Goal: Entertainment & Leisure: Browse casually

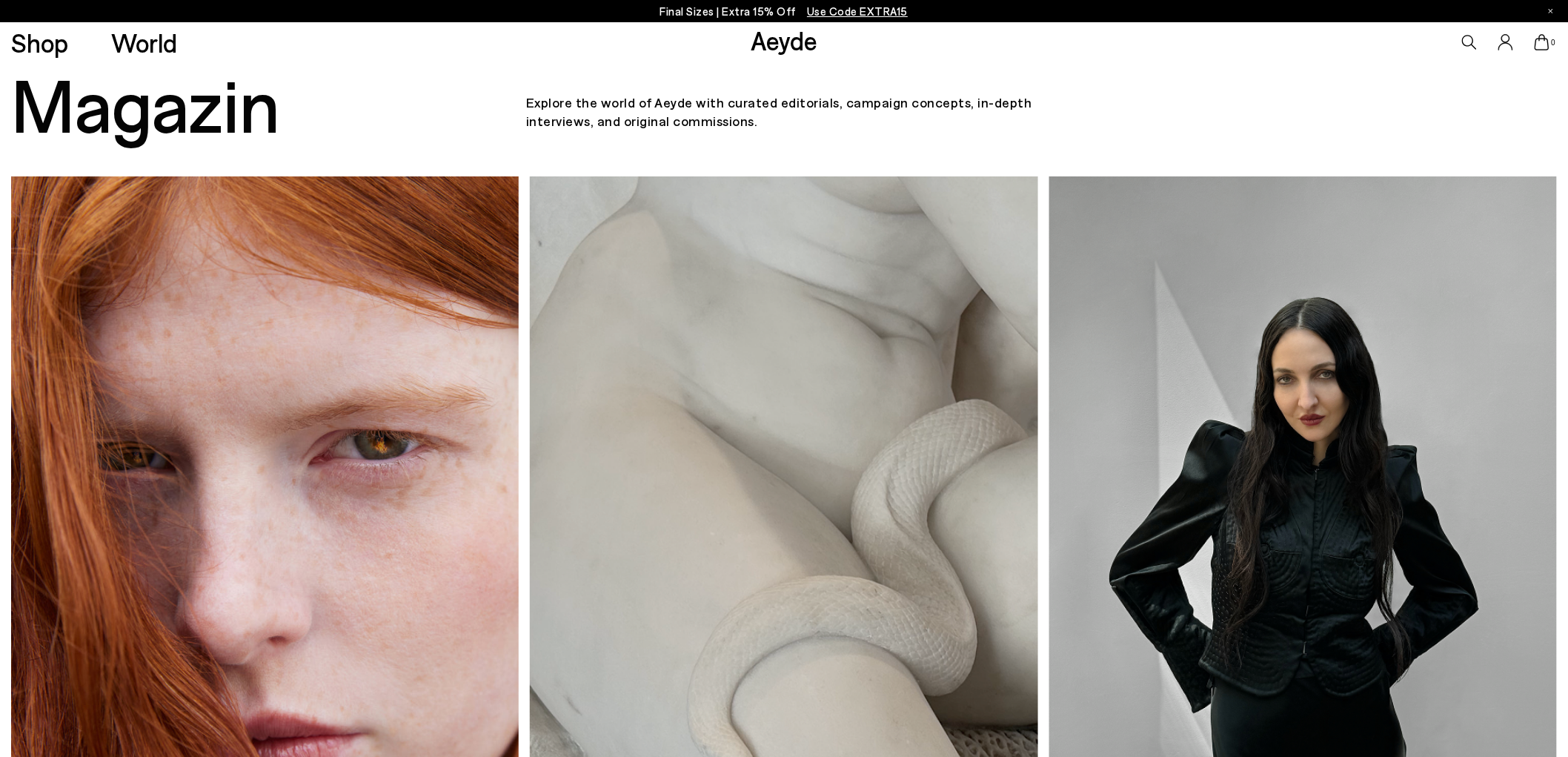
click at [72, 47] on div "Shop World" at bounding box center [88, 42] width 177 height 40
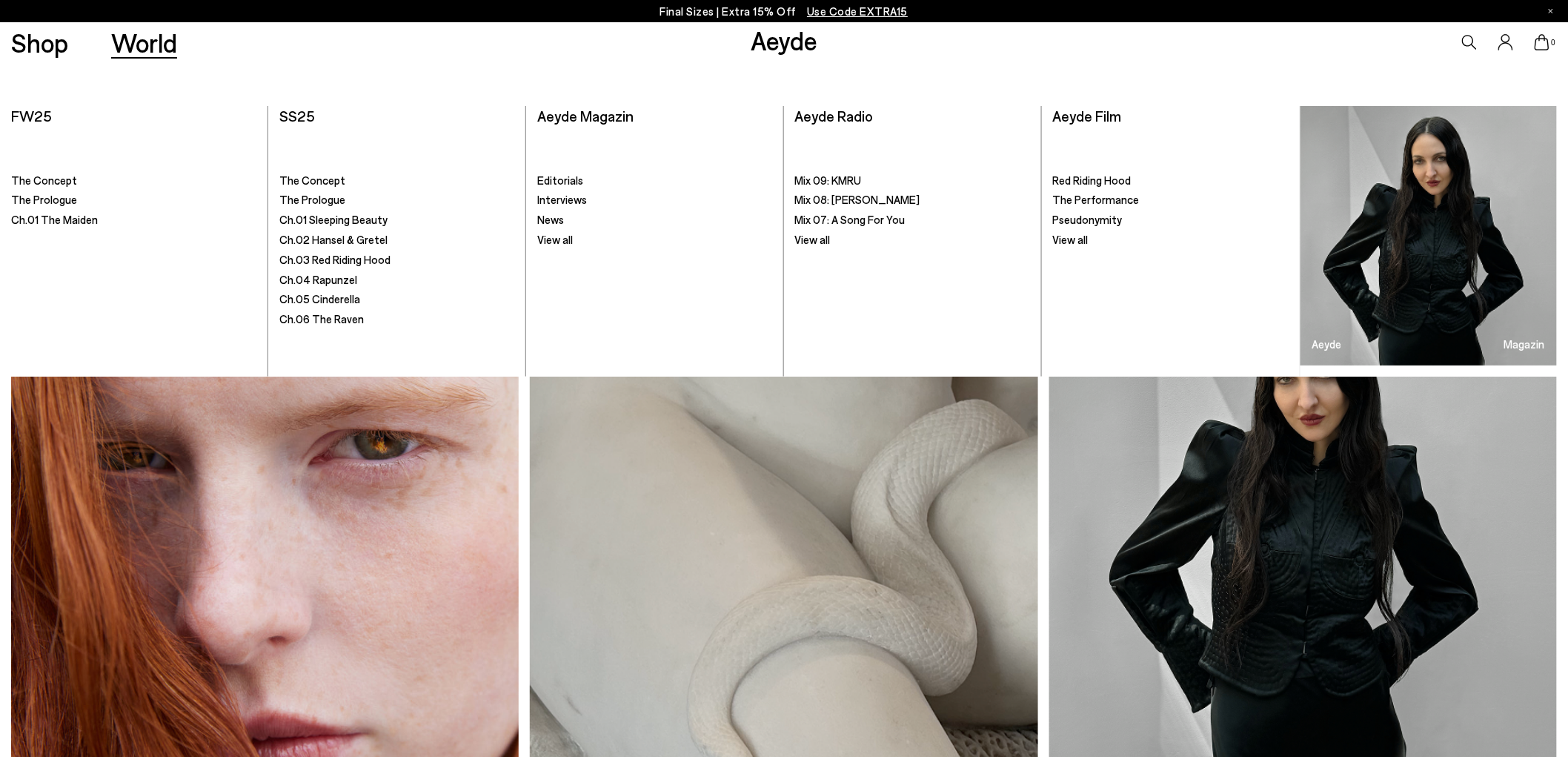
click at [152, 39] on link "World" at bounding box center [144, 42] width 66 height 26
click at [566, 179] on span "Editorials" at bounding box center [560, 180] width 46 height 13
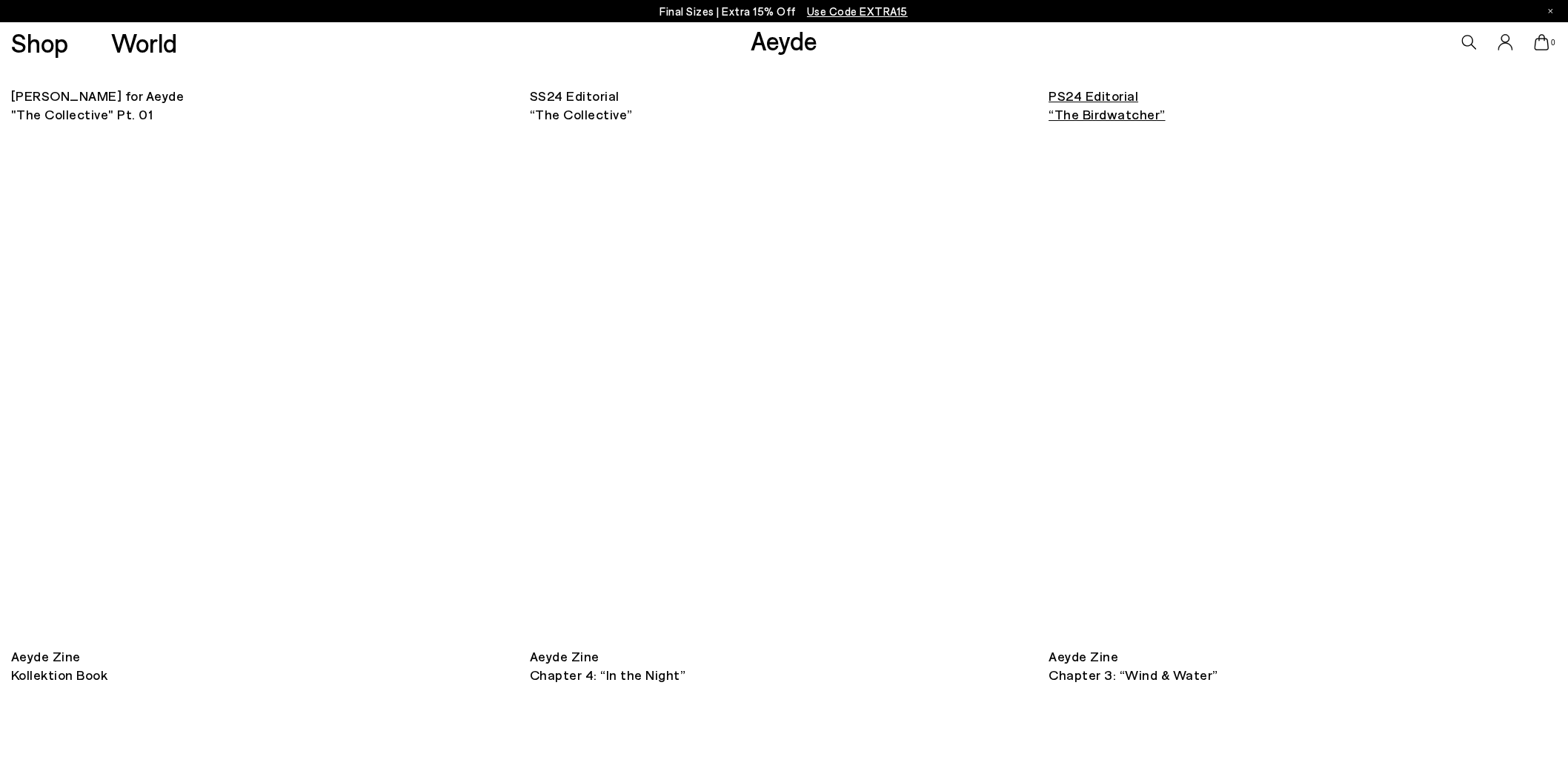
scroll to position [4442, 0]
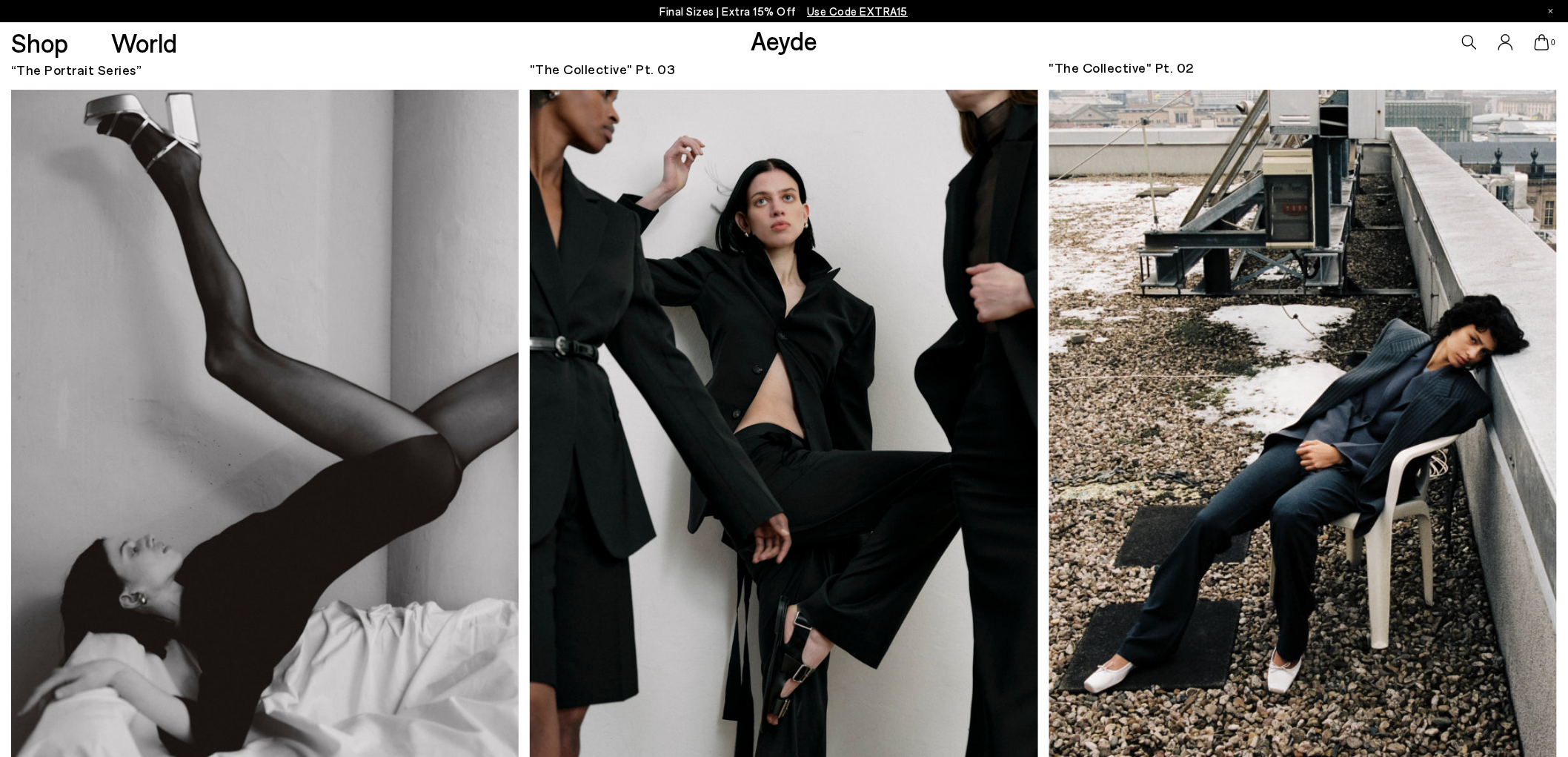
click at [1157, 426] on img at bounding box center [1303, 430] width 508 height 679
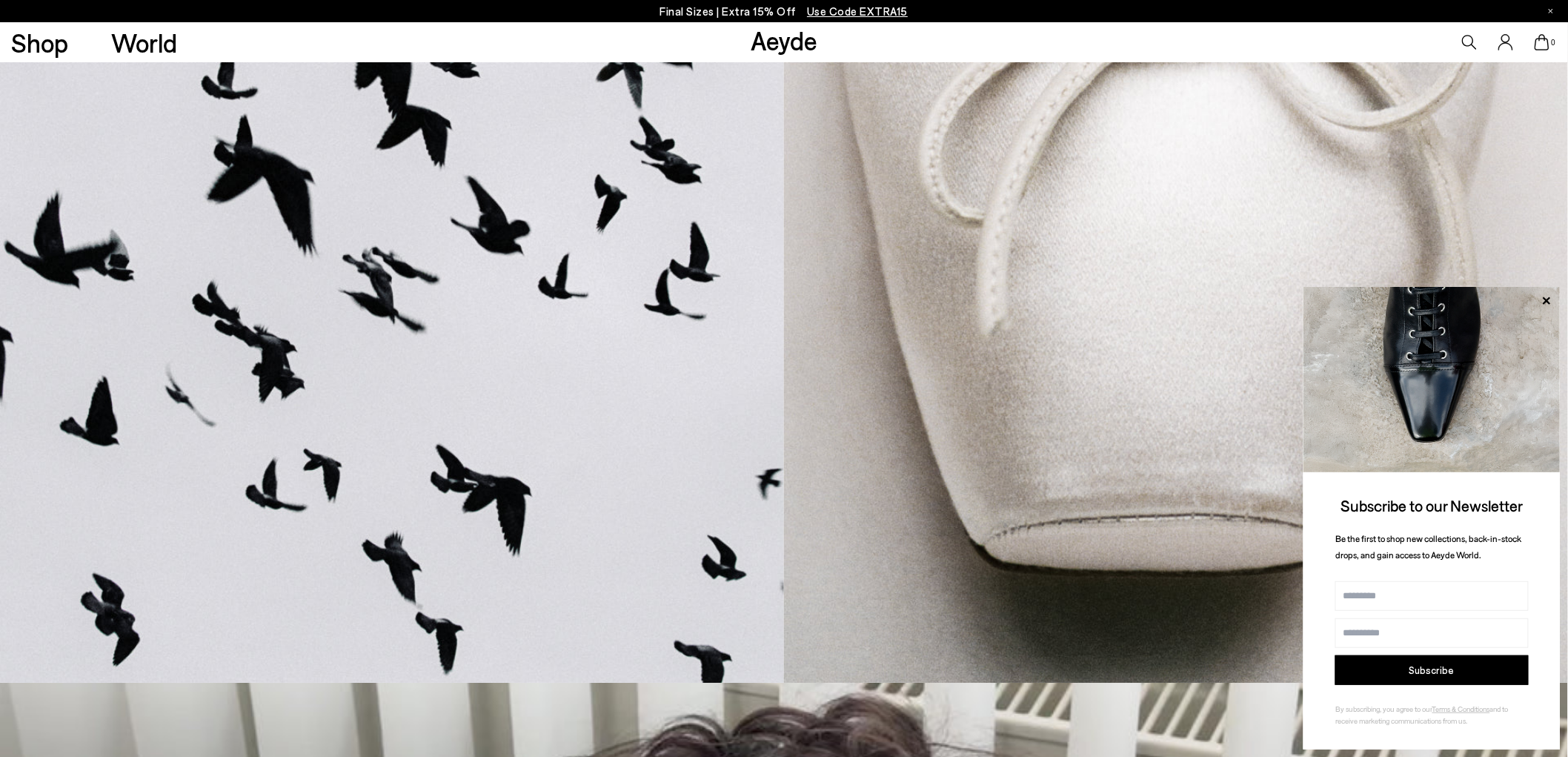
scroll to position [2026, 0]
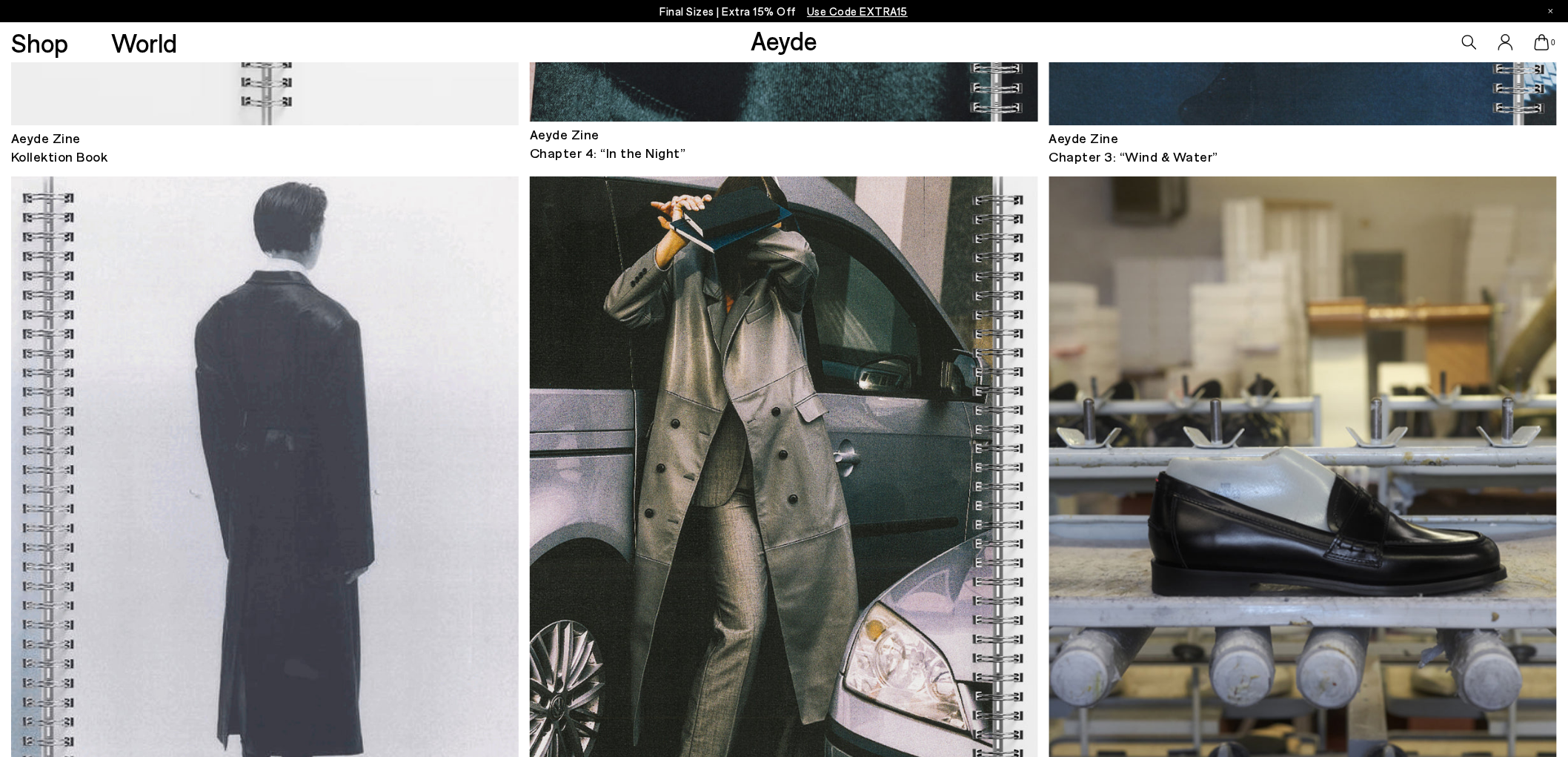
scroll to position [4614, 0]
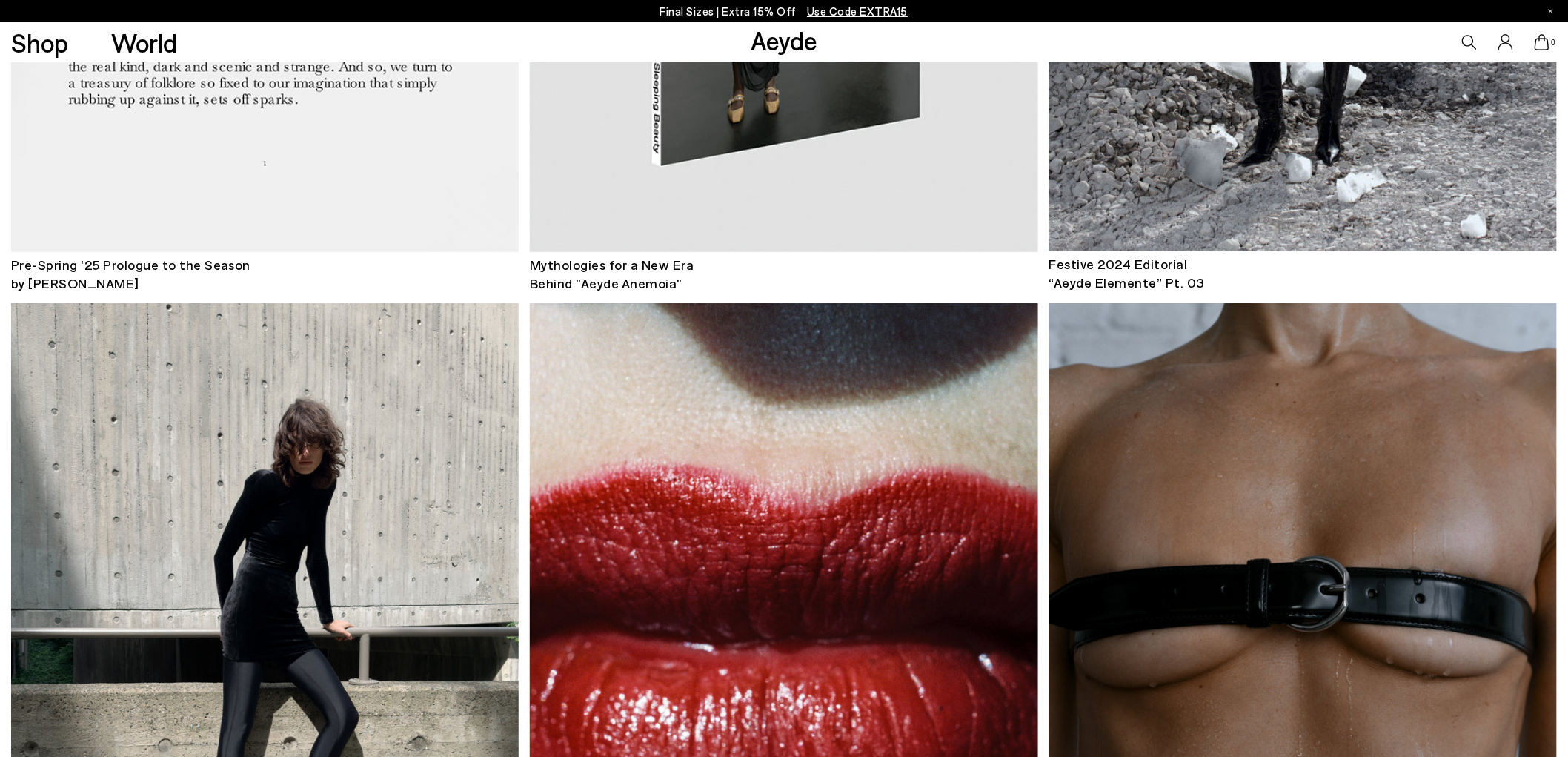
click at [771, 502] on img at bounding box center [784, 643] width 508 height 680
click at [394, 518] on img at bounding box center [265, 643] width 508 height 680
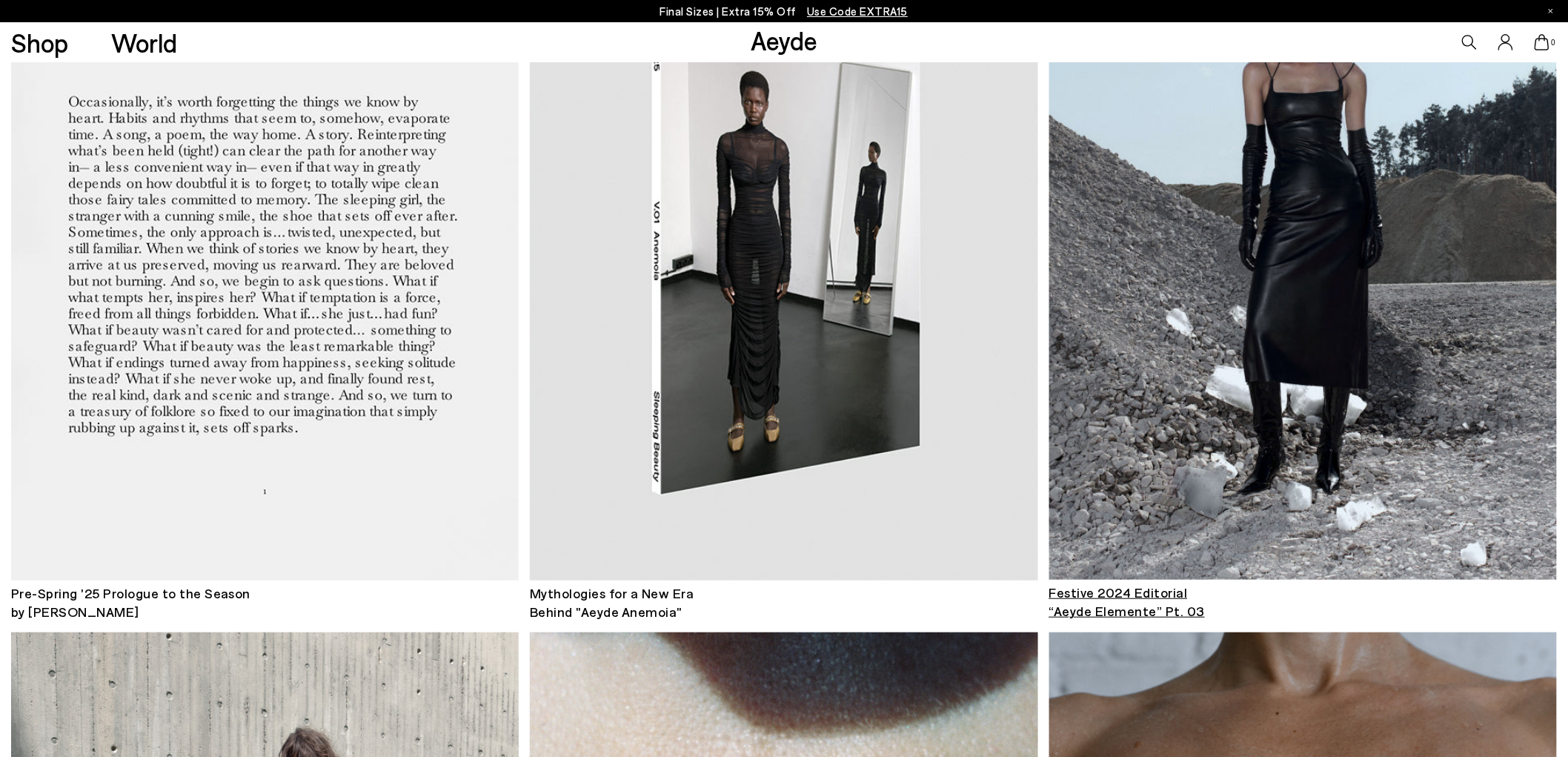
scroll to position [2435, 0]
click at [1173, 273] on img at bounding box center [1303, 240] width 508 height 679
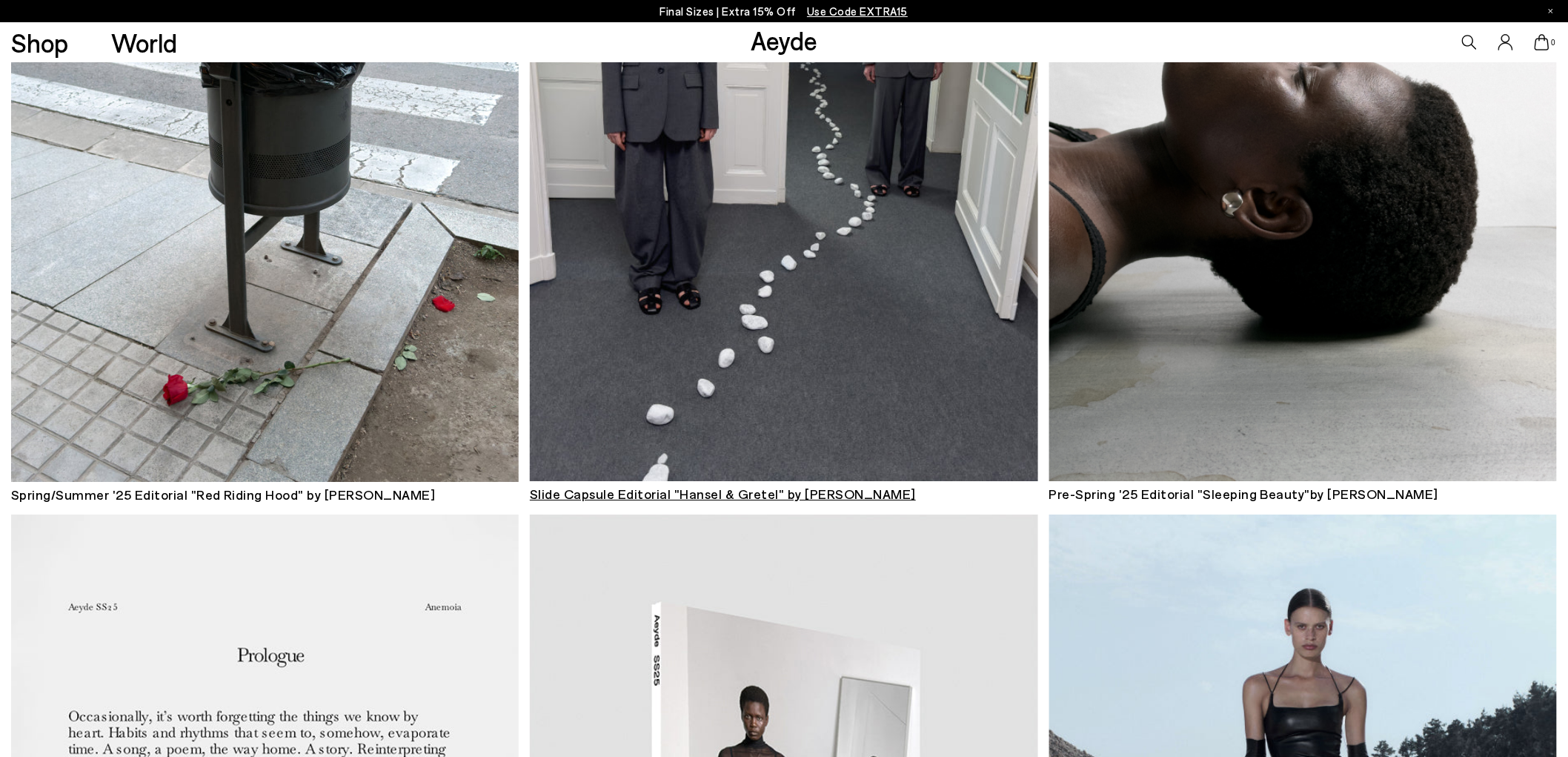
scroll to position [1611, 0]
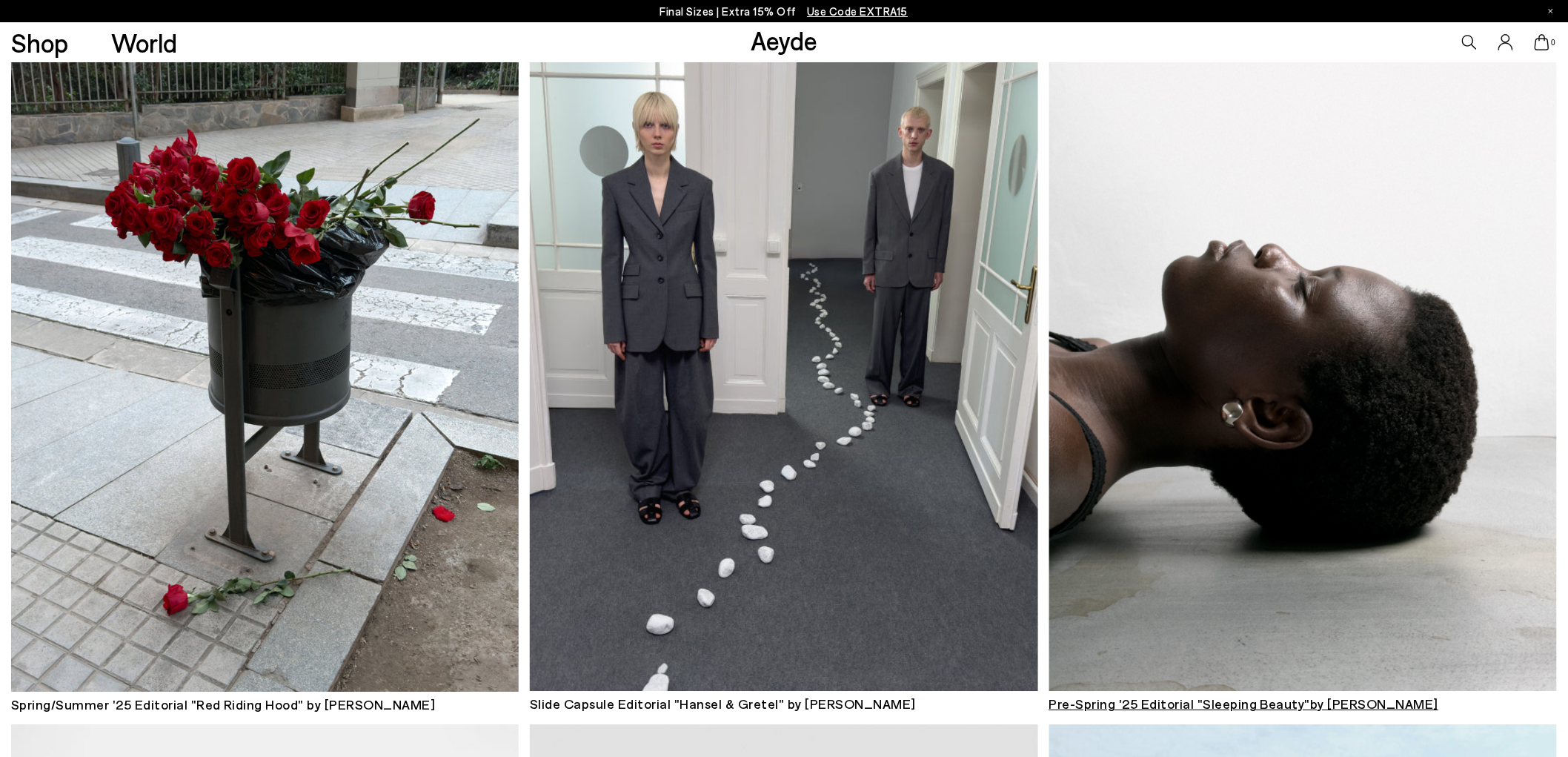
click at [1267, 413] on img at bounding box center [1303, 350] width 508 height 680
click at [413, 364] on img at bounding box center [265, 350] width 508 height 680
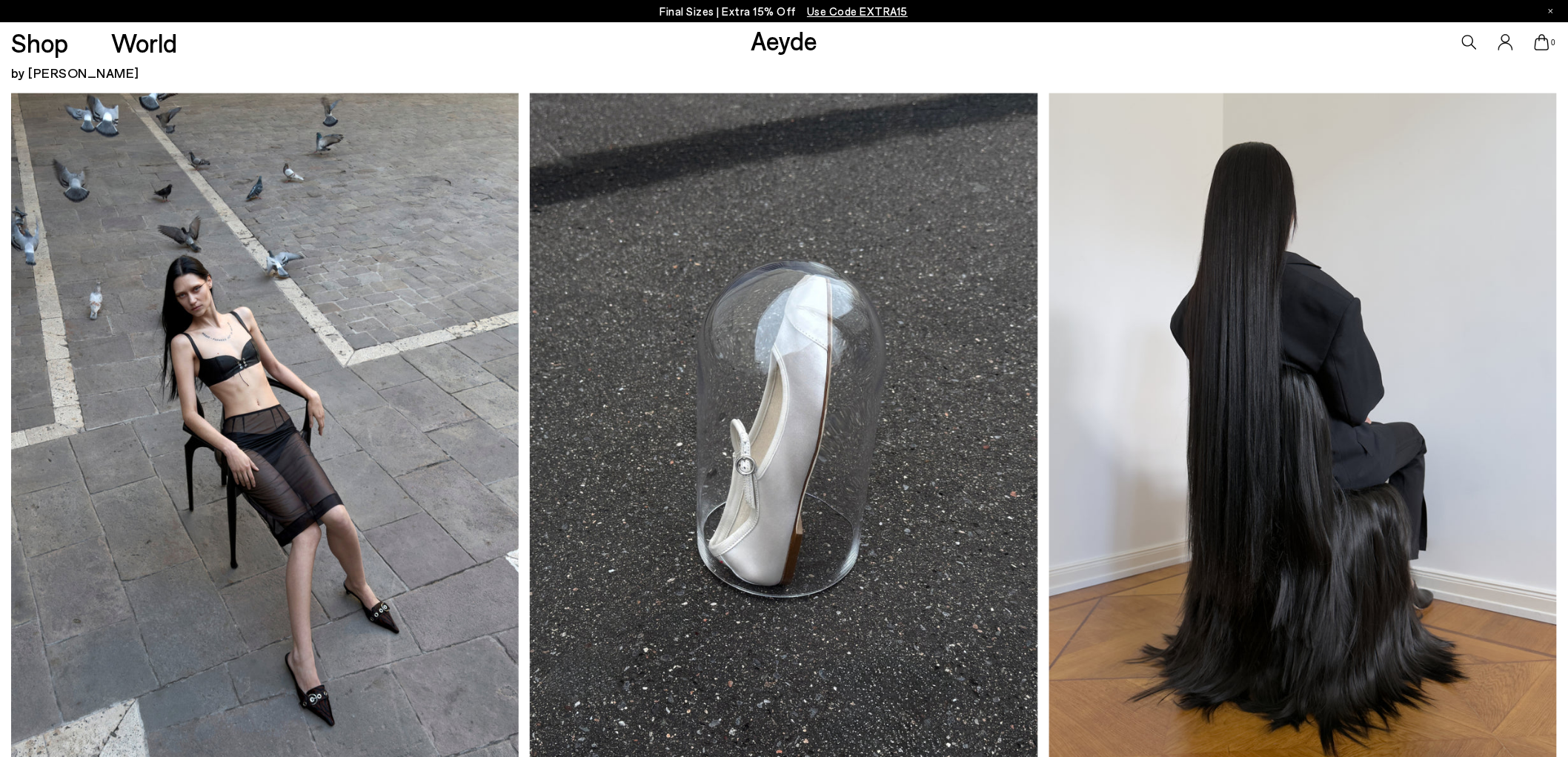
scroll to position [788, 0]
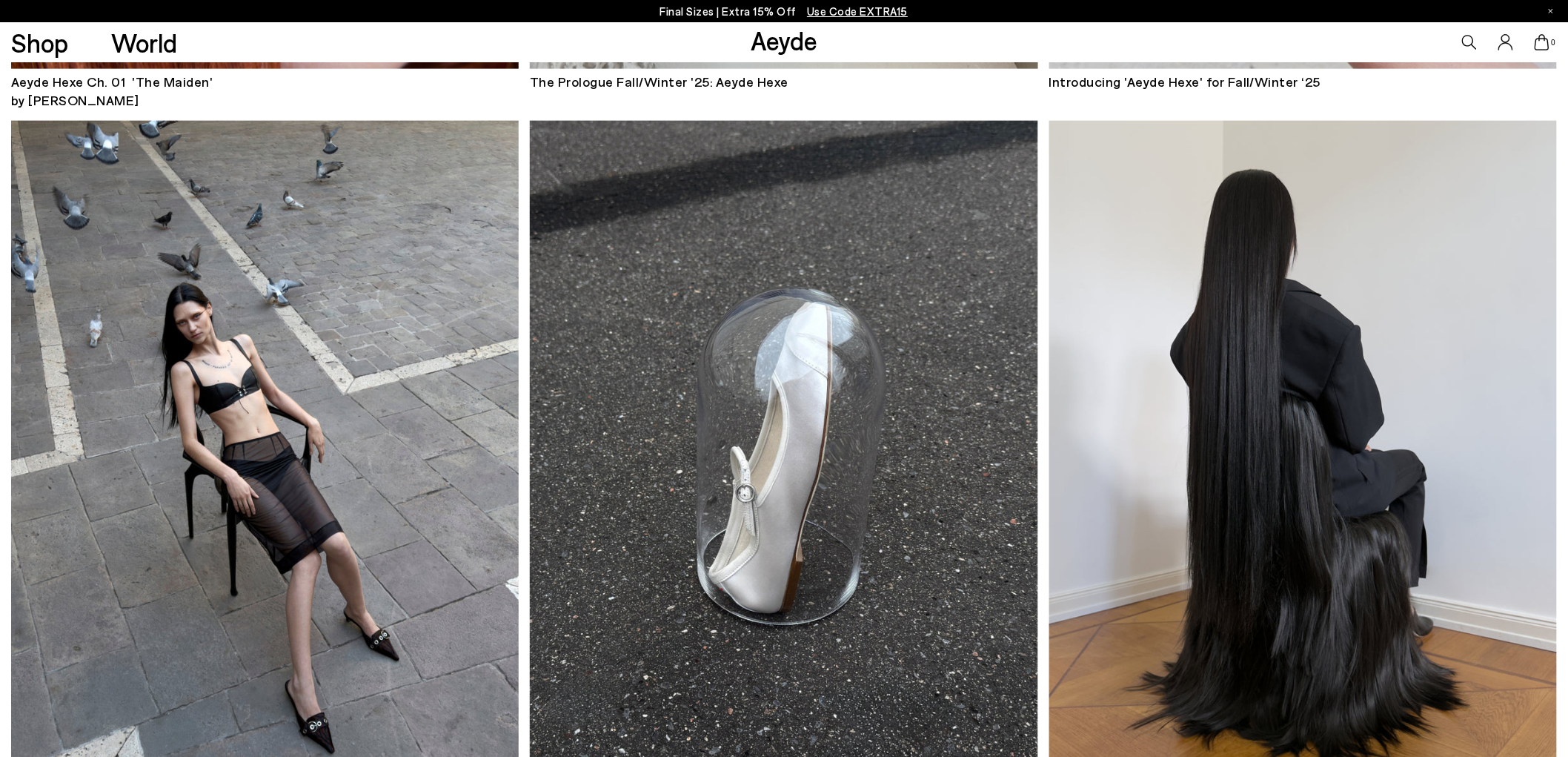
click at [1236, 393] on img at bounding box center [1303, 461] width 508 height 680
click at [797, 410] on img at bounding box center [784, 461] width 508 height 679
click at [424, 478] on img at bounding box center [265, 461] width 508 height 680
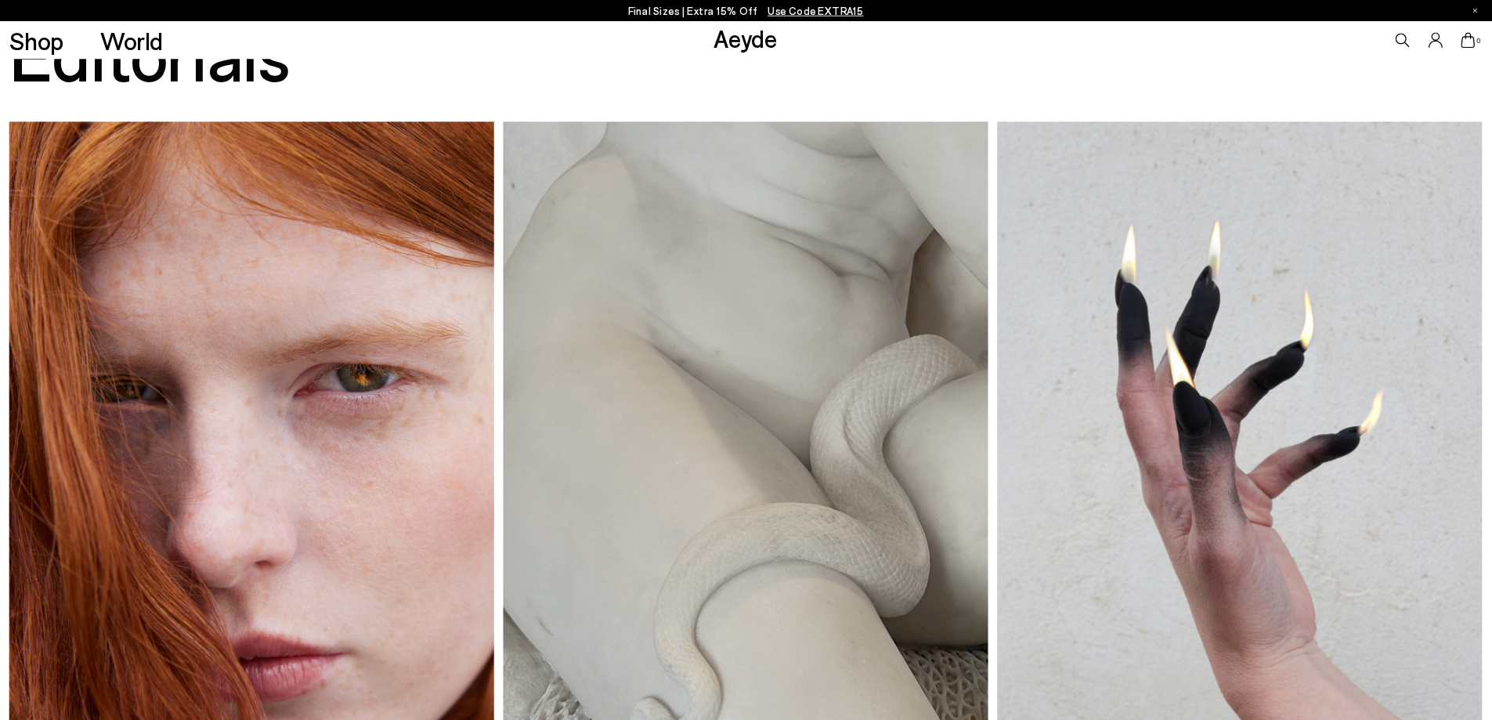
scroll to position [49, 0]
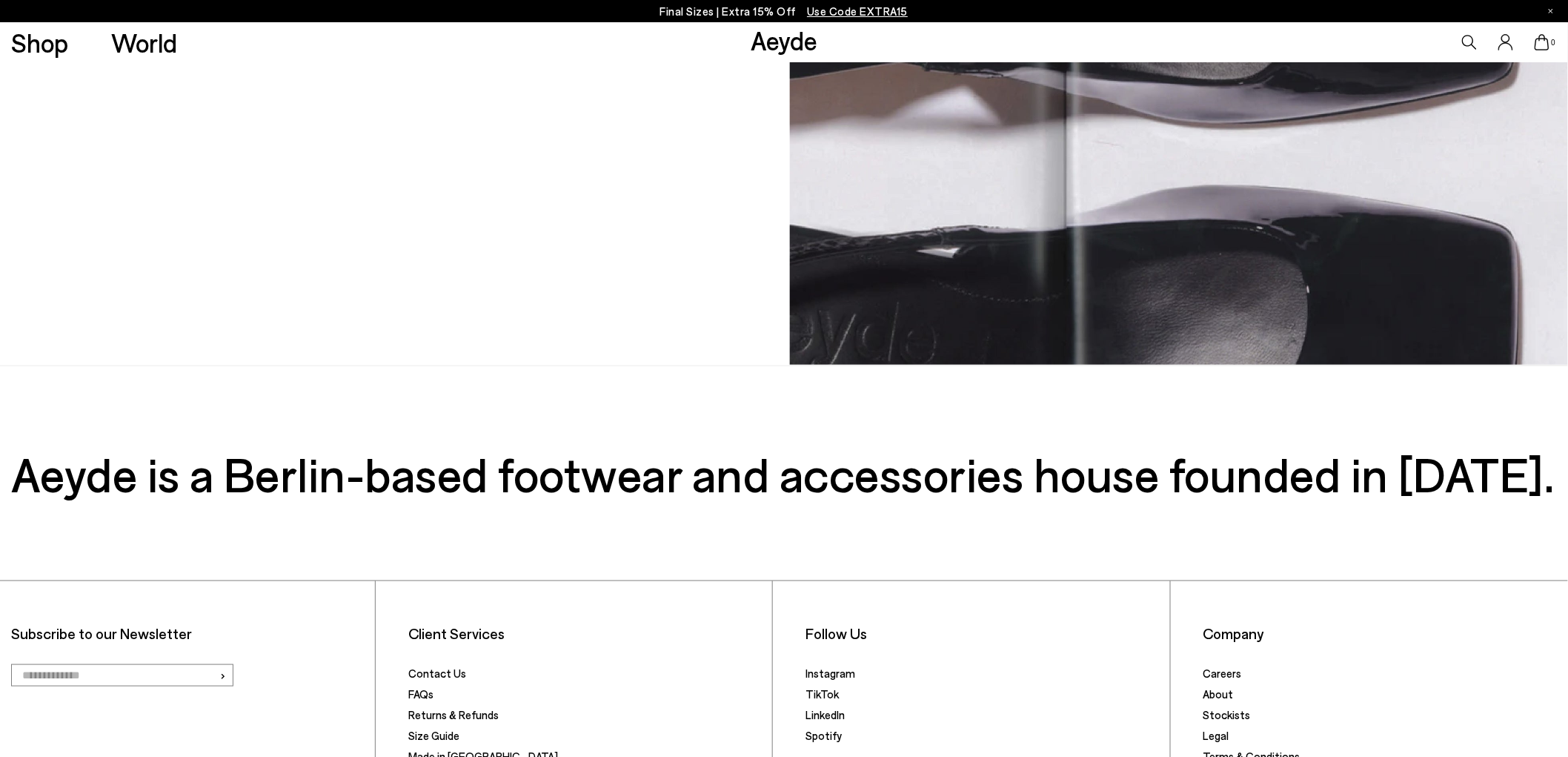
scroll to position [7430, 0]
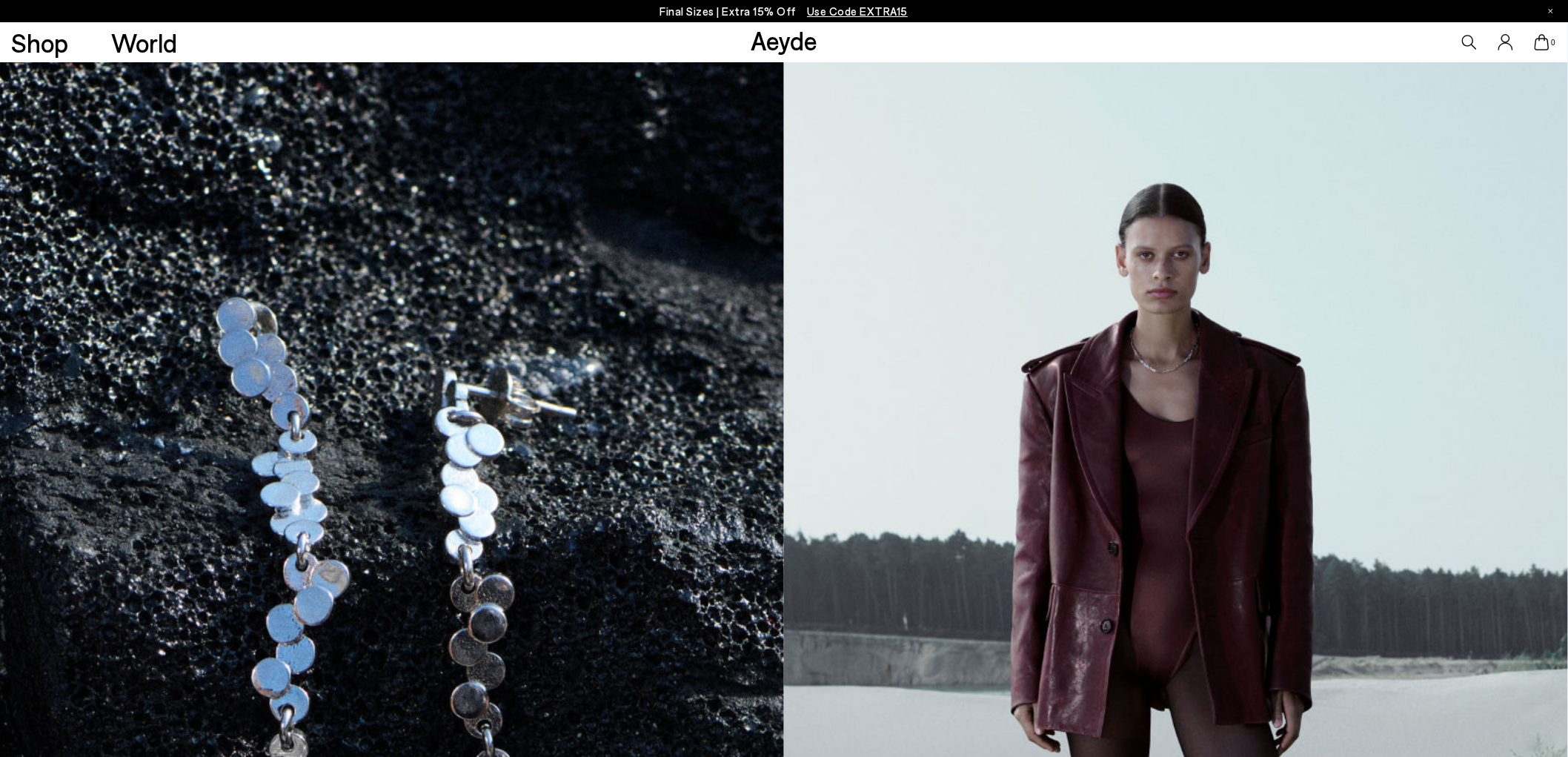
scroll to position [3845, 0]
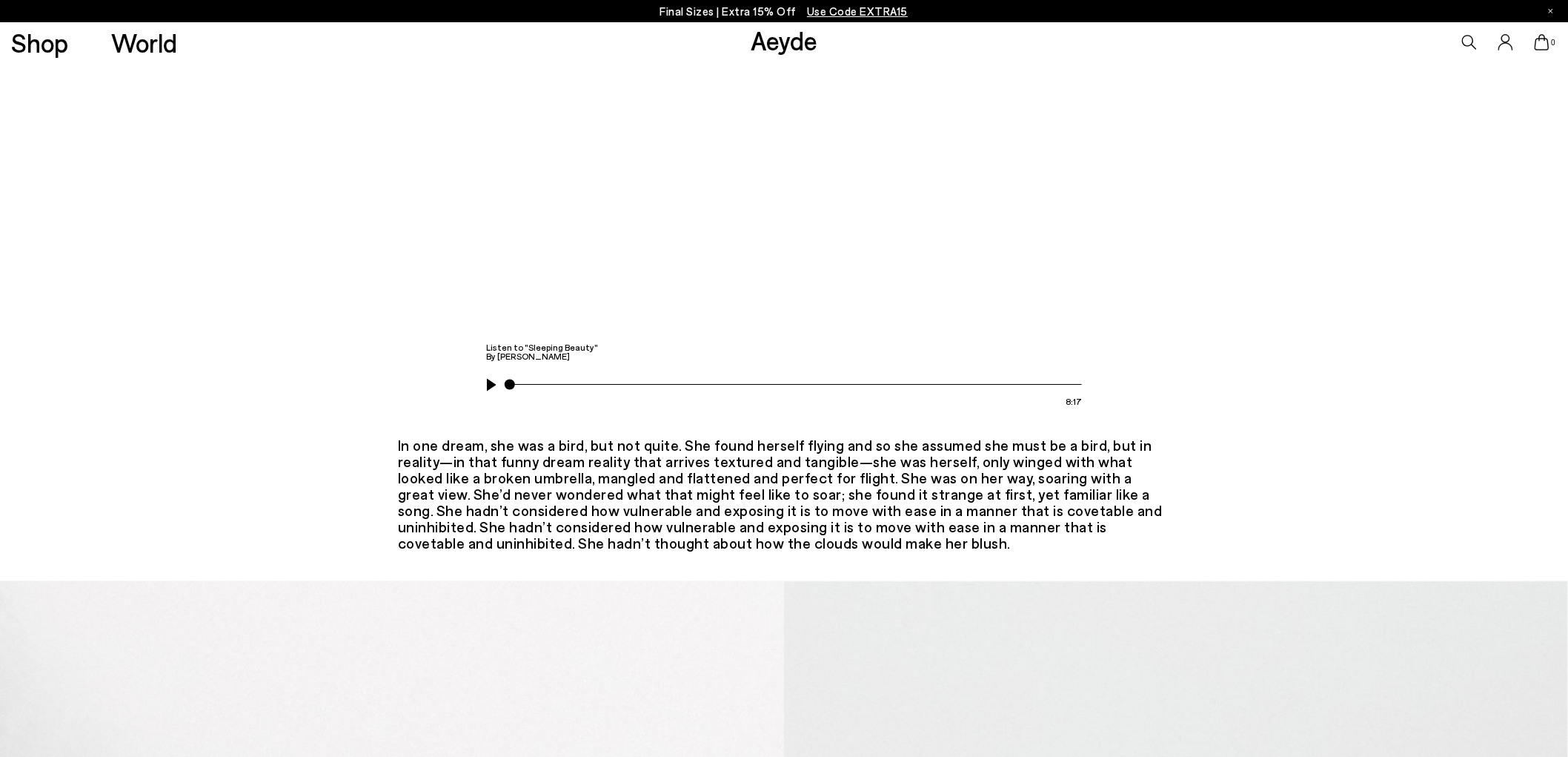
drag, startPoint x: 1099, startPoint y: 494, endPoint x: 1035, endPoint y: 559, distance: 91.2
click at [1035, 552] on div "In one dream, she was a bird, but not quite. She found herself flying and so sh…" at bounding box center [784, 494] width 772 height 114
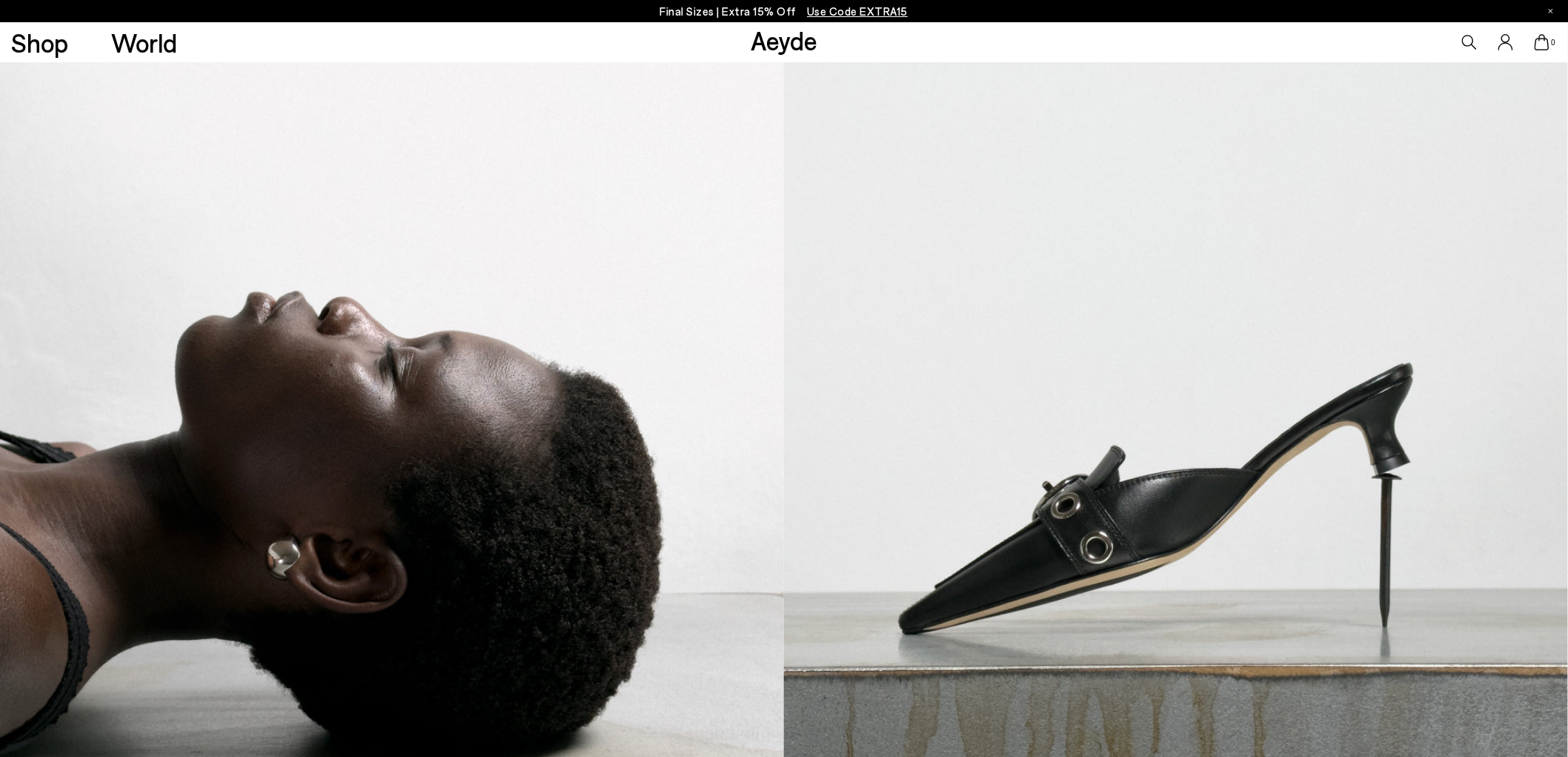
scroll to position [947, 0]
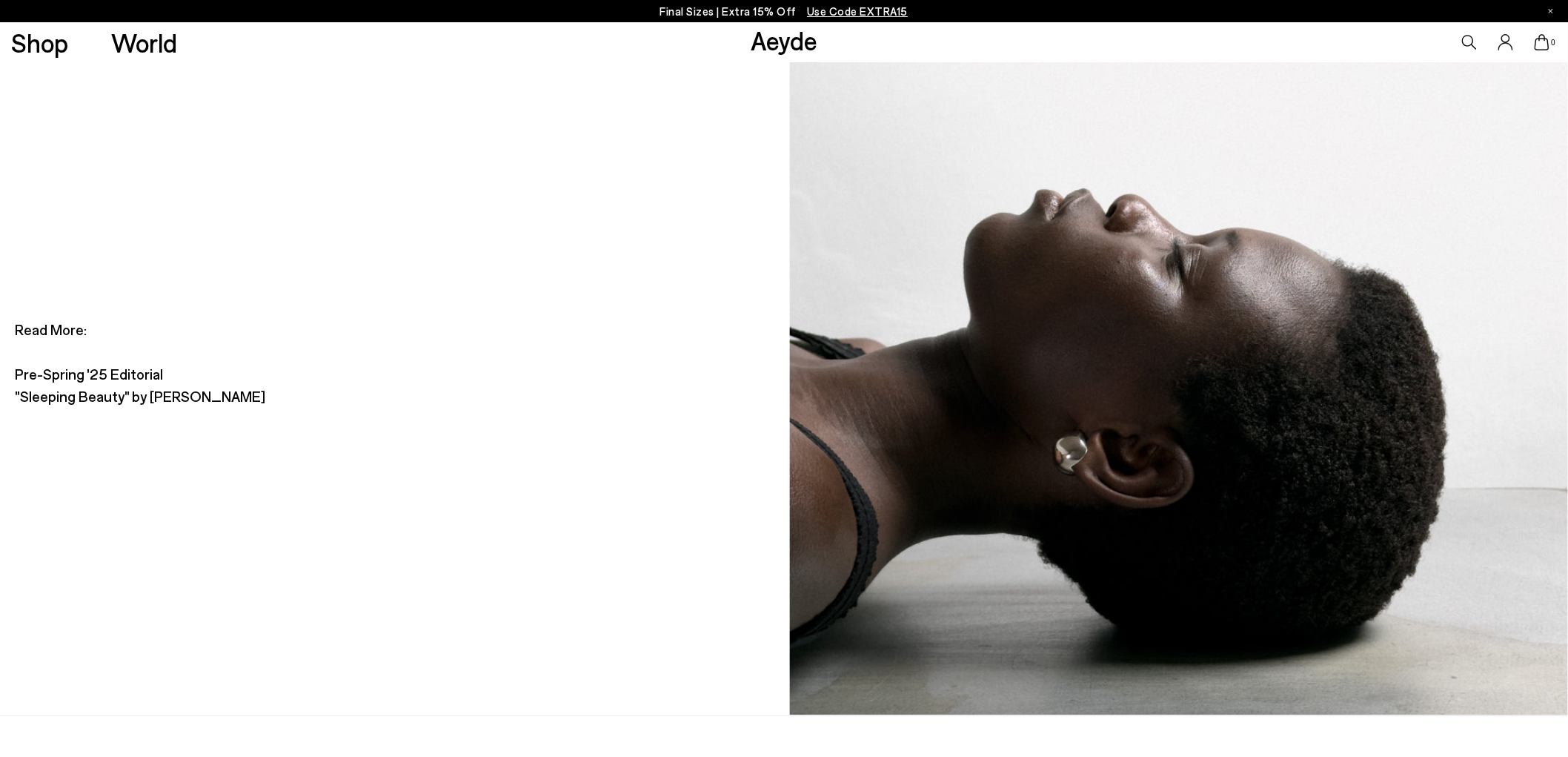
scroll to position [9507, 0]
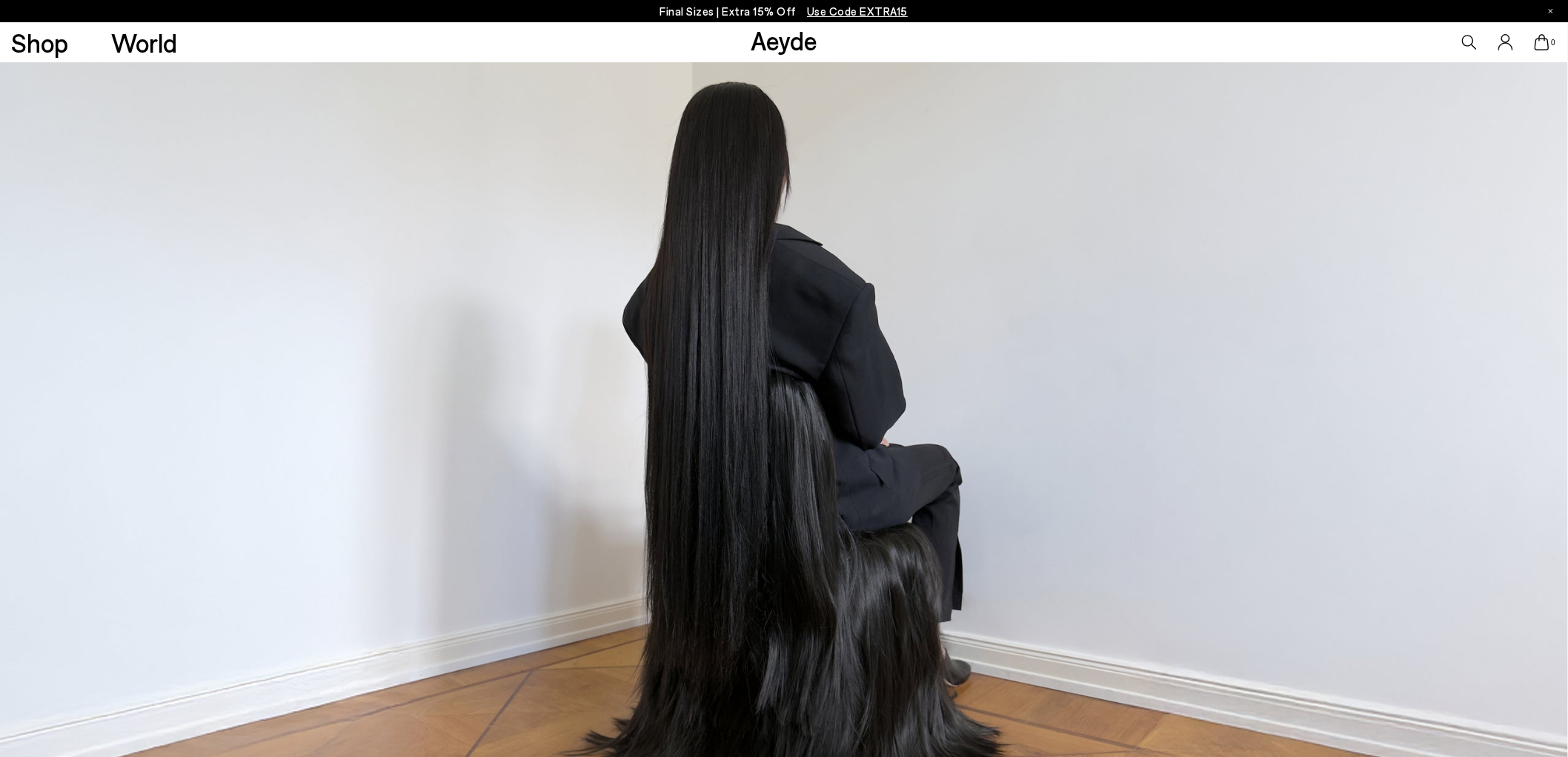
drag, startPoint x: 1580, startPoint y: 48, endPoint x: 1580, endPoint y: 146, distance: 98.0
click at [1568, 146] on html "Your item is added to cart. View Cart × Final Sizes | Extra 15% Off Use Code EX…" at bounding box center [784, 18] width 1568 height 757
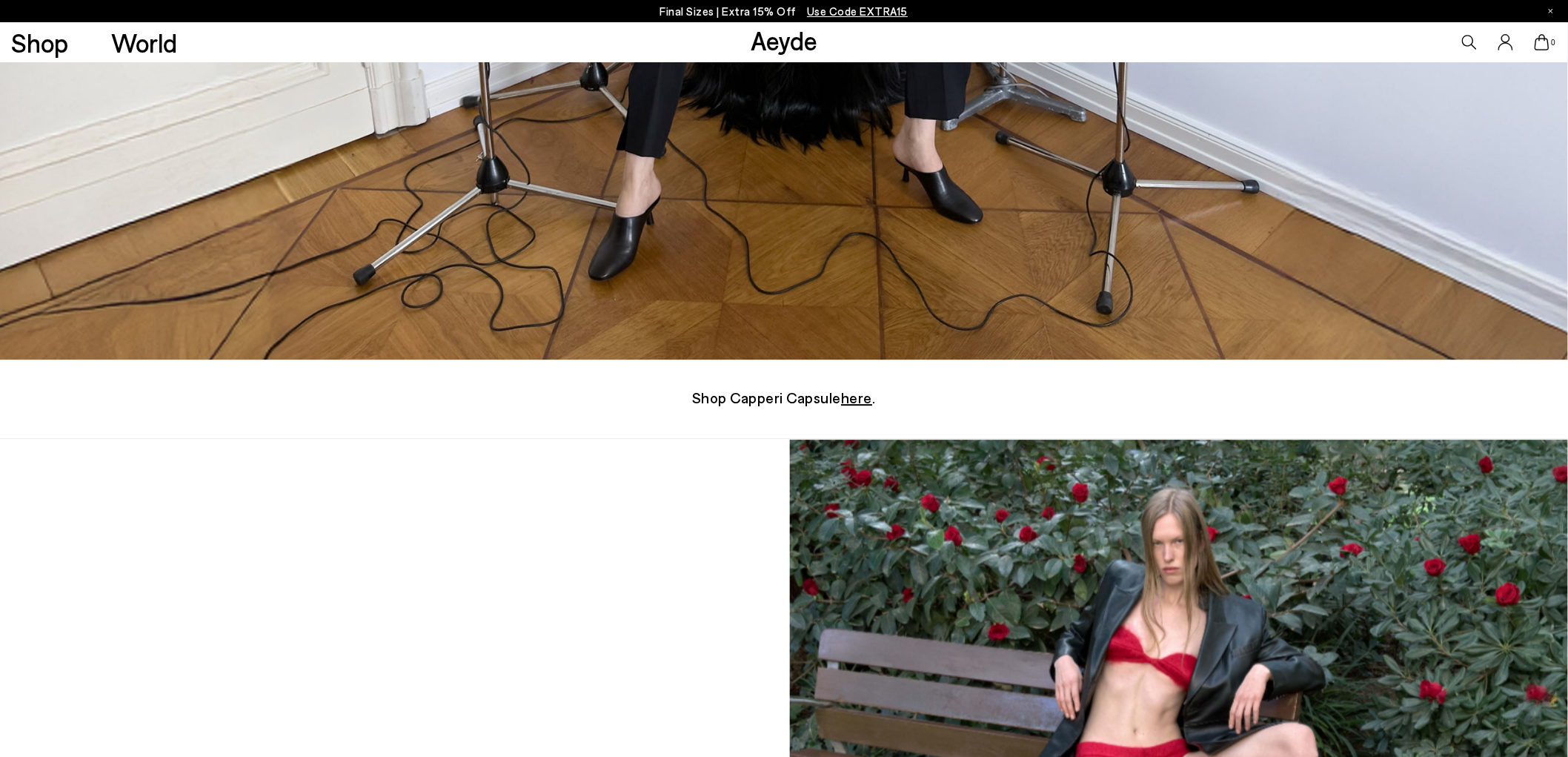
scroll to position [9232, 0]
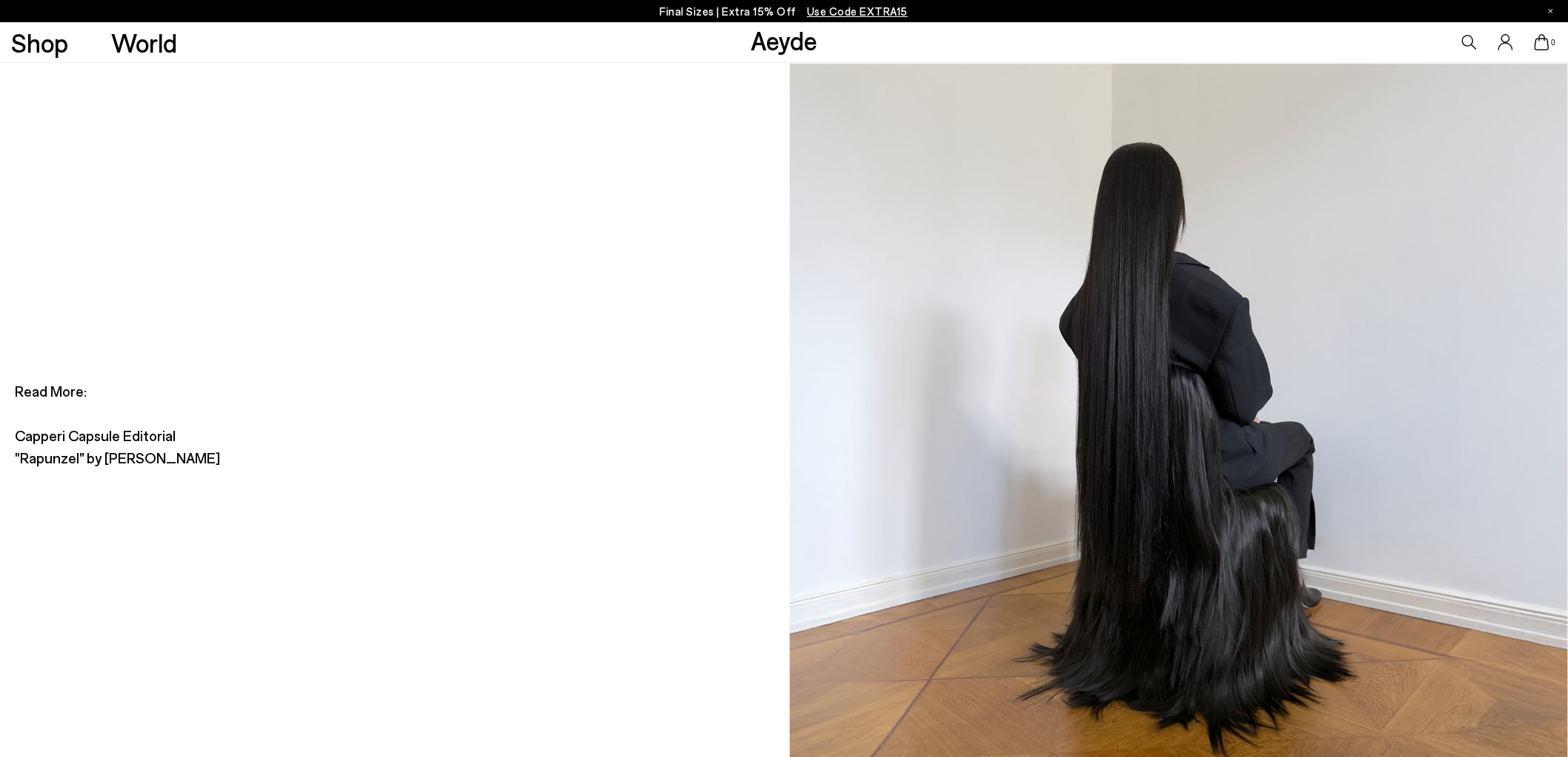
scroll to position [9047, 0]
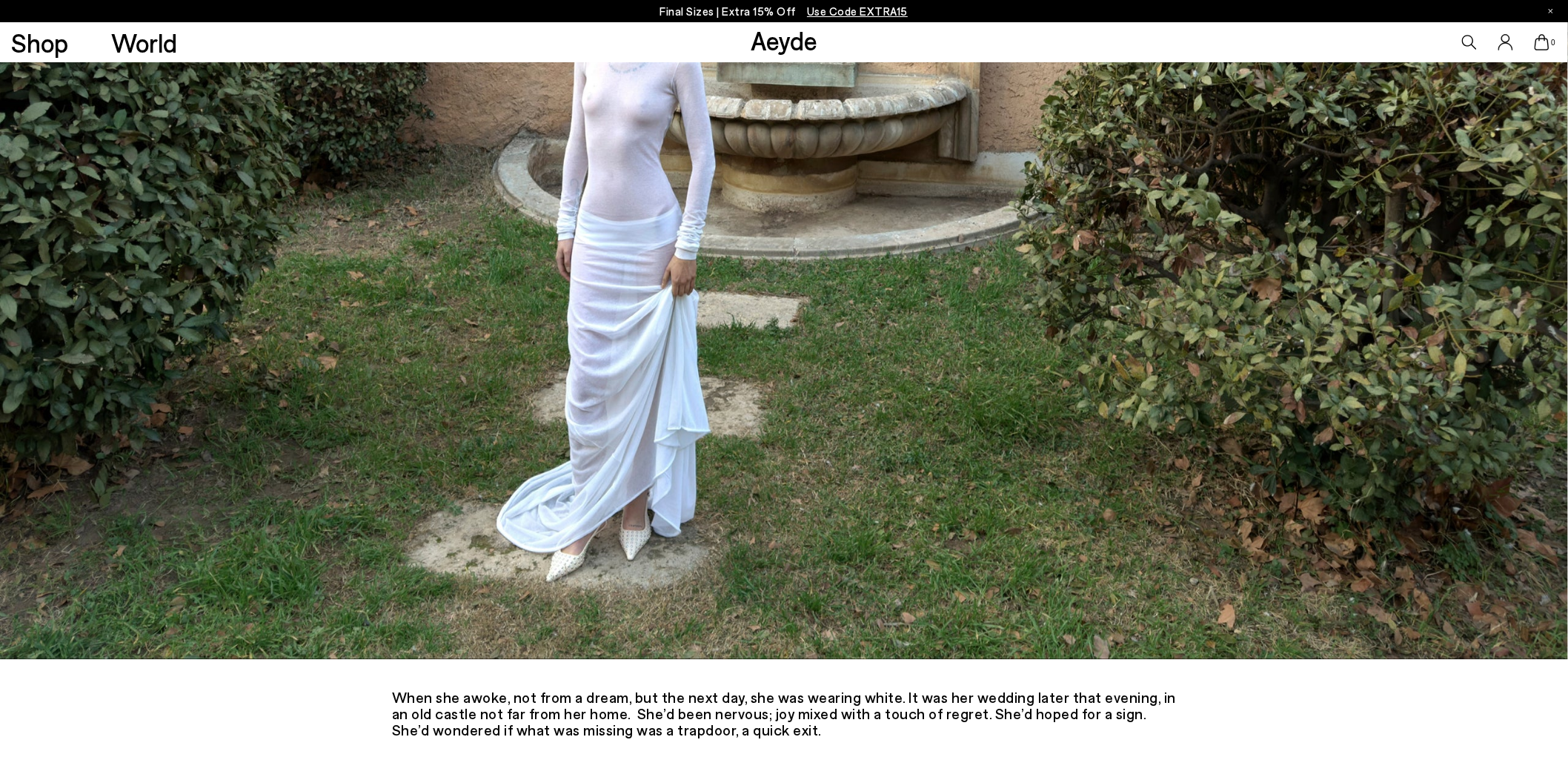
scroll to position [8582, 0]
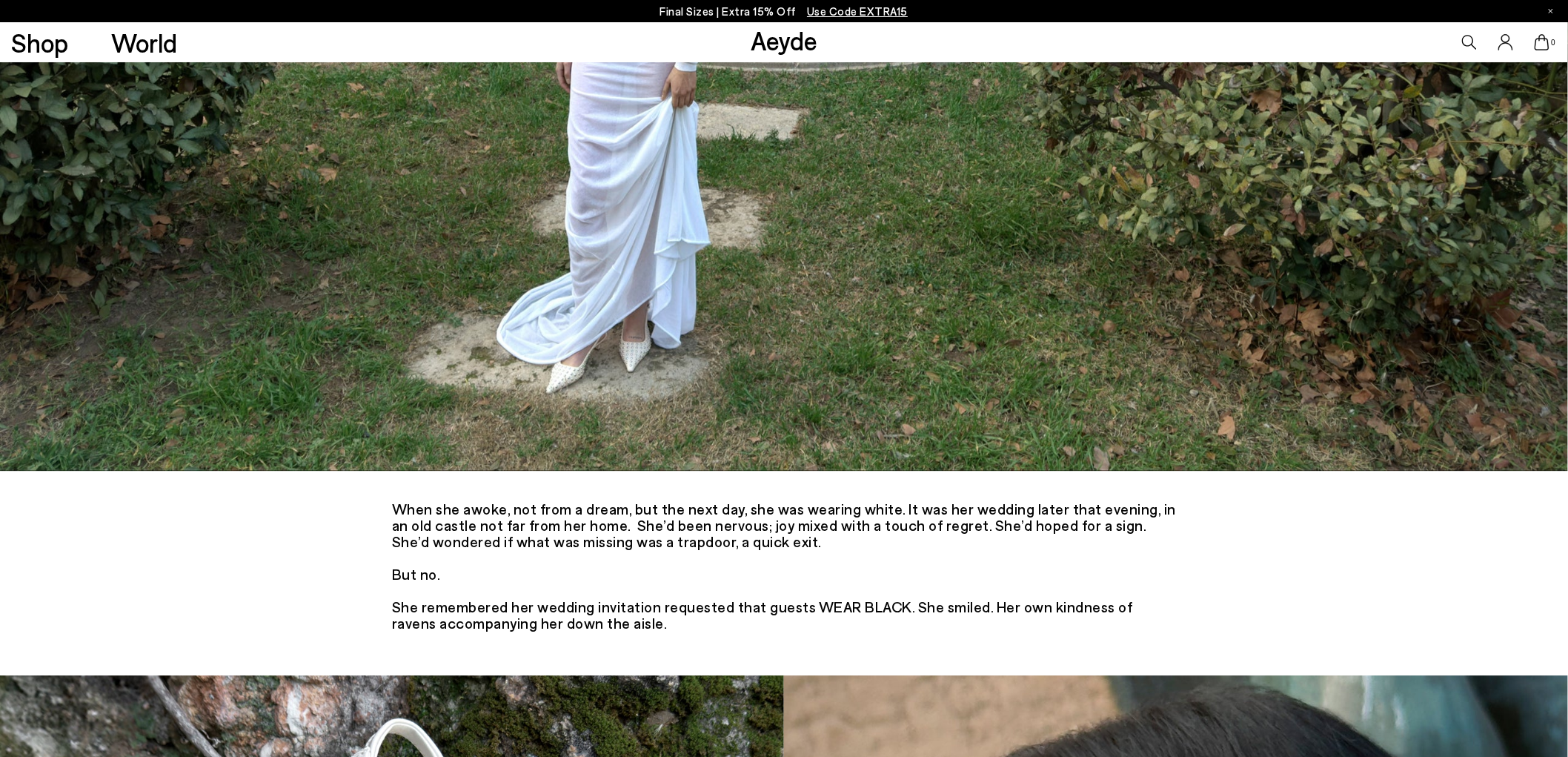
drag, startPoint x: 1577, startPoint y: 25, endPoint x: 1580, endPoint y: 665, distance: 640.0
